Goal: Task Accomplishment & Management: Manage account settings

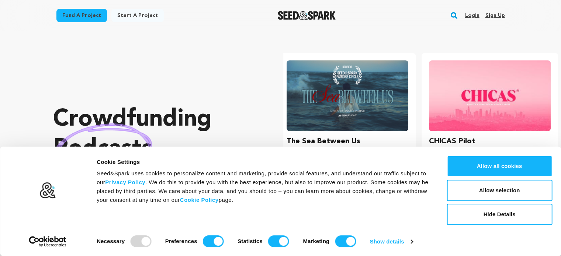
scroll to position [0, 148]
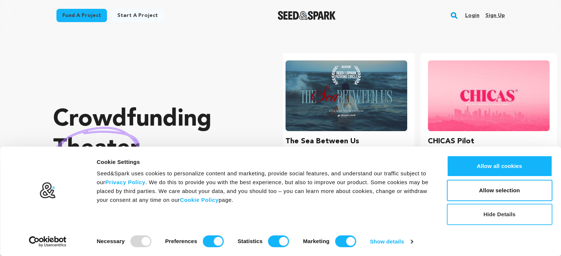
click at [496, 215] on button "Hide Details" at bounding box center [499, 214] width 105 height 21
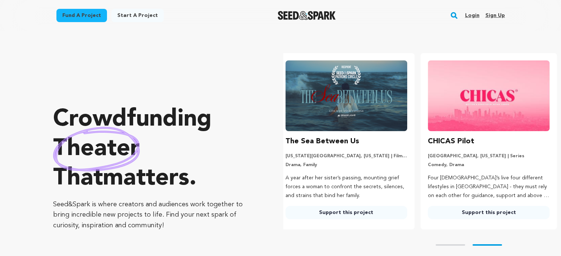
scroll to position [0, 58]
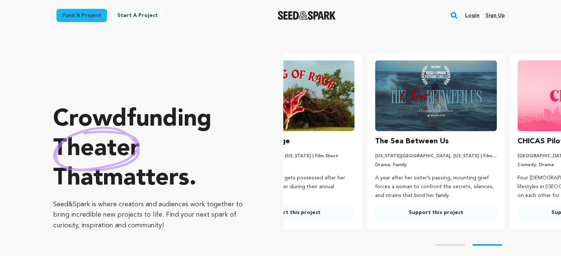
click at [499, 13] on link "Sign up" at bounding box center [495, 16] width 20 height 12
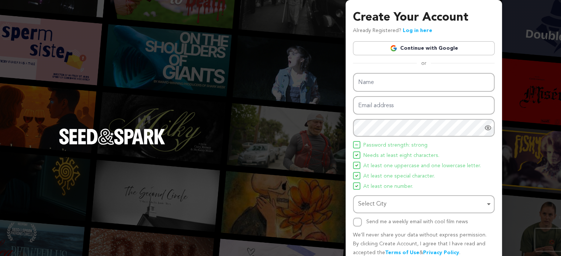
click at [386, 161] on ul "Password strength: strong Needs at least eight characters. At least one upperca…" at bounding box center [424, 166] width 142 height 50
drag, startPoint x: 379, startPoint y: 189, endPoint x: 379, endPoint y: 195, distance: 6.3
click at [379, 190] on span "At least one number." at bounding box center [388, 187] width 50 height 9
click at [380, 203] on div "Select City Remove item" at bounding box center [421, 204] width 127 height 11
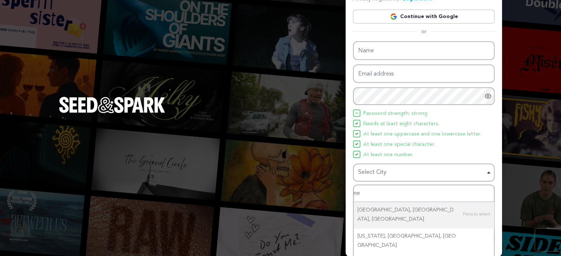
type input "new"
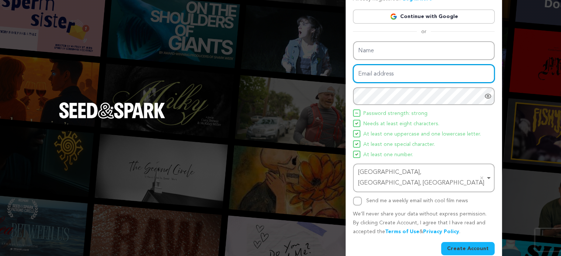
click at [381, 76] on input "Email address" at bounding box center [424, 74] width 142 height 19
paste input "constructionsupplyclub1@outlook.com"
type input "constructionsupplyclub1@outlook.com"
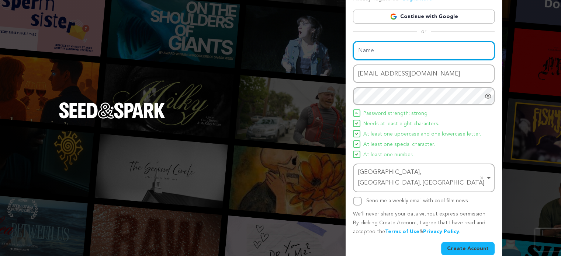
click at [391, 53] on input "Name" at bounding box center [424, 50] width 142 height 19
type input "[PERSON_NAME]"
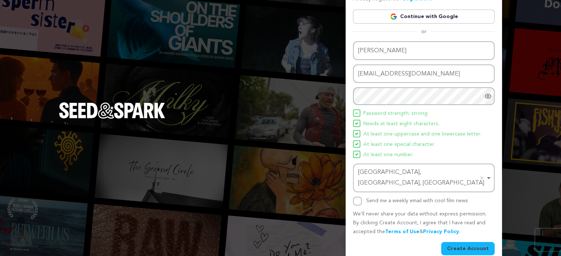
click at [463, 242] on button "Create Account" at bounding box center [467, 248] width 53 height 13
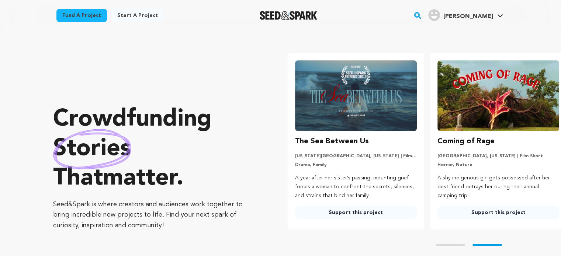
scroll to position [0, 148]
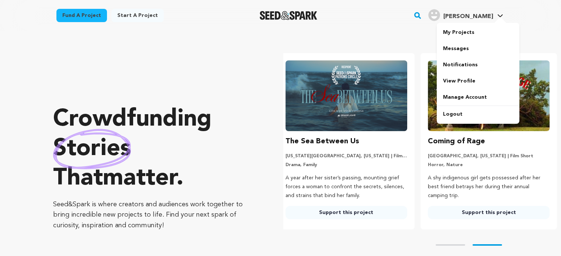
click at [486, 20] on span "[PERSON_NAME]" at bounding box center [468, 17] width 50 height 6
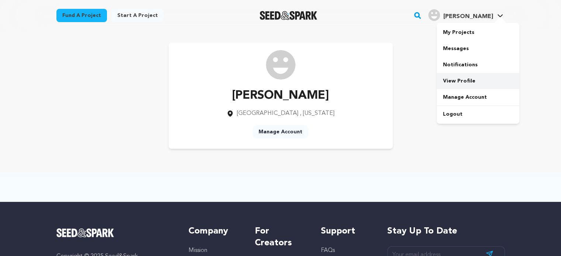
click at [467, 81] on link "View Profile" at bounding box center [478, 81] width 83 height 16
click at [470, 91] on link "Manage Account" at bounding box center [478, 97] width 83 height 16
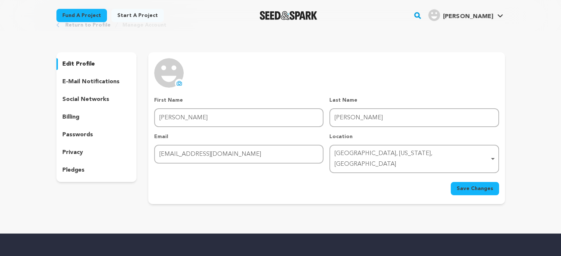
scroll to position [37, 0]
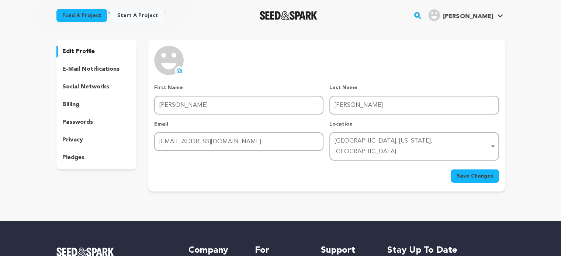
click at [177, 69] on icon at bounding box center [179, 71] width 6 height 6
click at [463, 173] on span "Save Changes" at bounding box center [475, 176] width 37 height 7
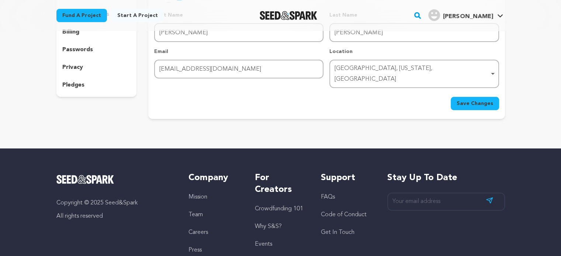
scroll to position [111, 0]
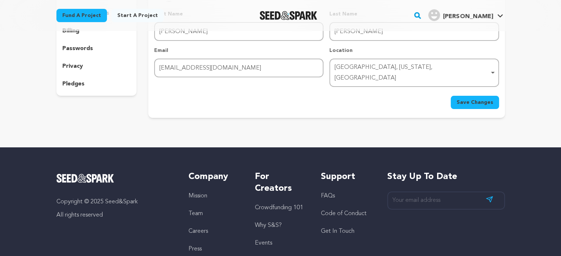
click at [471, 98] on button "Save Changes" at bounding box center [475, 102] width 48 height 13
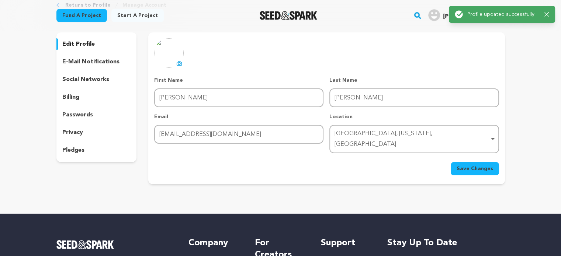
scroll to position [0, 0]
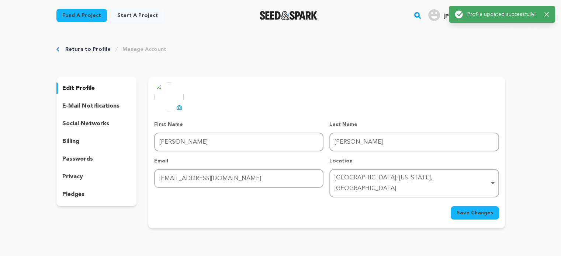
click at [133, 51] on link "Manage Account" at bounding box center [144, 49] width 44 height 7
click at [135, 14] on link "Start a project" at bounding box center [137, 15] width 52 height 13
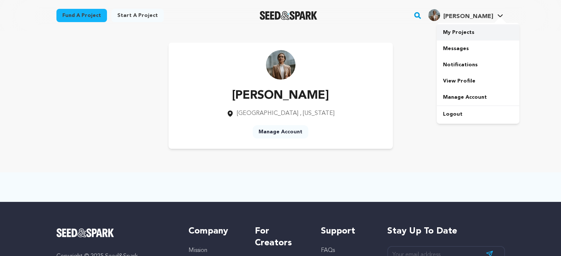
click at [472, 37] on link "My Projects" at bounding box center [478, 32] width 83 height 16
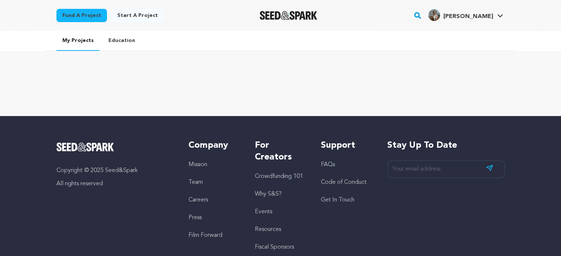
click at [126, 43] on link "Education" at bounding box center [122, 40] width 38 height 19
click at [90, 15] on link "Fund a project" at bounding box center [81, 15] width 51 height 13
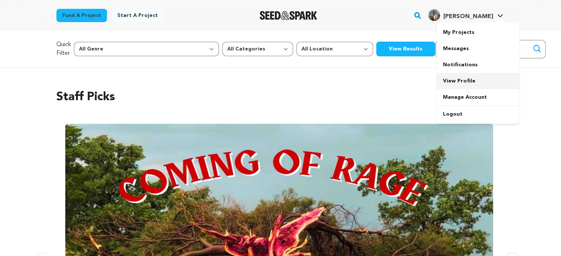
click at [469, 81] on link "View Profile" at bounding box center [478, 81] width 83 height 16
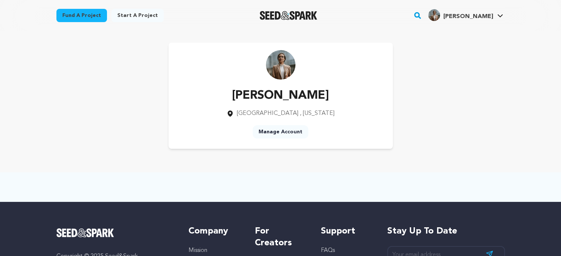
click at [282, 137] on link "Manage Account" at bounding box center [281, 131] width 56 height 13
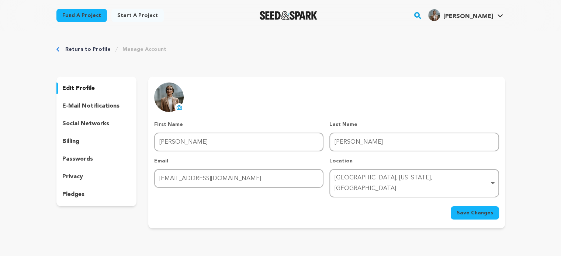
click at [85, 106] on p "e-mail notifications" at bounding box center [90, 106] width 57 height 9
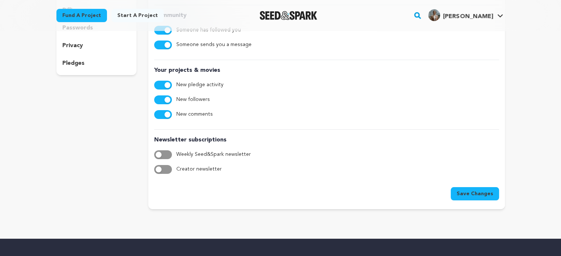
scroll to position [74, 0]
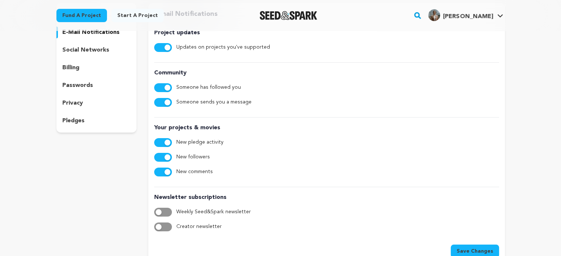
click at [86, 73] on div "billing" at bounding box center [96, 68] width 80 height 12
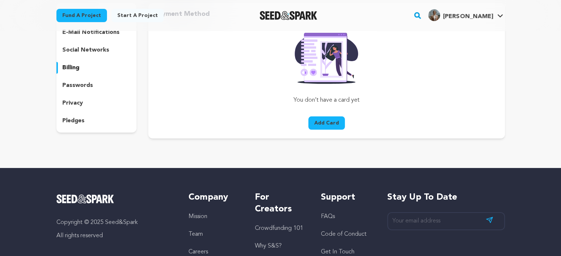
click at [86, 85] on p "passwords" at bounding box center [77, 85] width 31 height 9
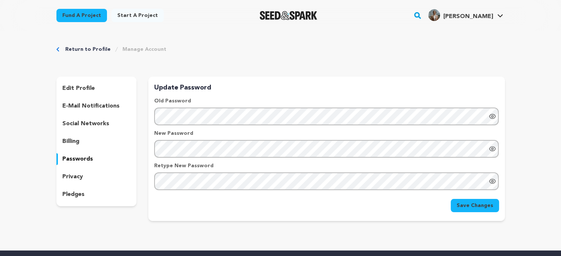
click at [78, 141] on p "billing" at bounding box center [70, 141] width 17 height 9
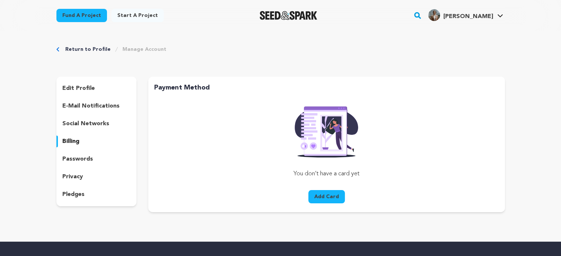
click at [79, 179] on p "privacy" at bounding box center [72, 177] width 21 height 9
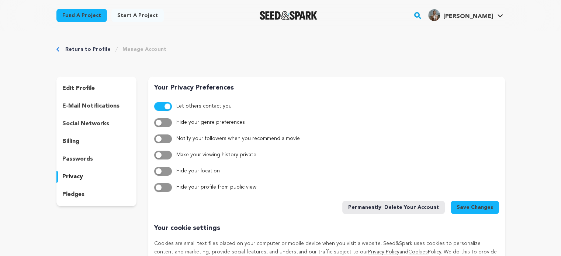
click at [82, 195] on p "pledges" at bounding box center [73, 194] width 22 height 9
